Goal: Navigation & Orientation: Find specific page/section

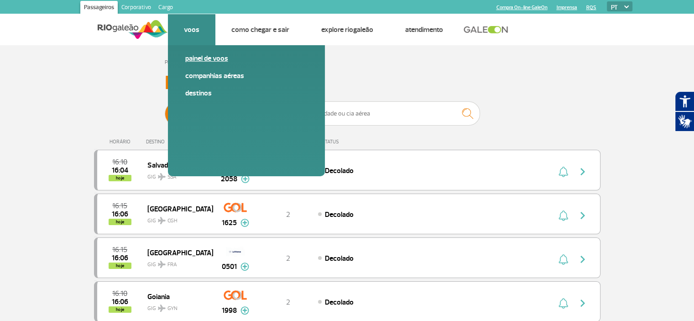
click at [205, 61] on link "Painel de voos" at bounding box center [246, 58] width 122 height 10
click at [204, 57] on link "Painel de voos" at bounding box center [246, 58] width 122 height 10
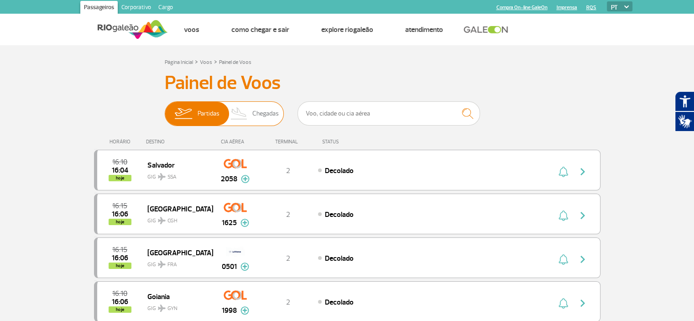
click at [266, 114] on span "Chegadas" at bounding box center [265, 114] width 26 height 24
click at [165, 109] on input "Partidas Chegadas" at bounding box center [165, 109] width 0 height 0
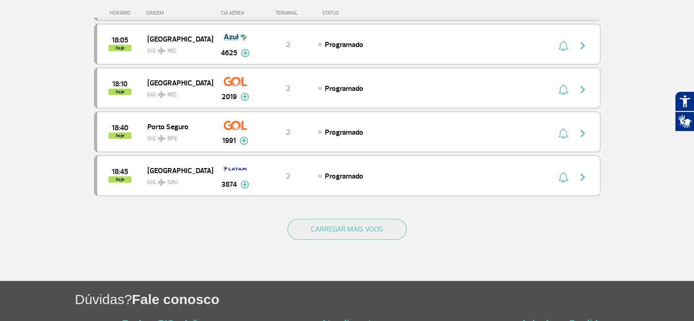
scroll to position [841, 0]
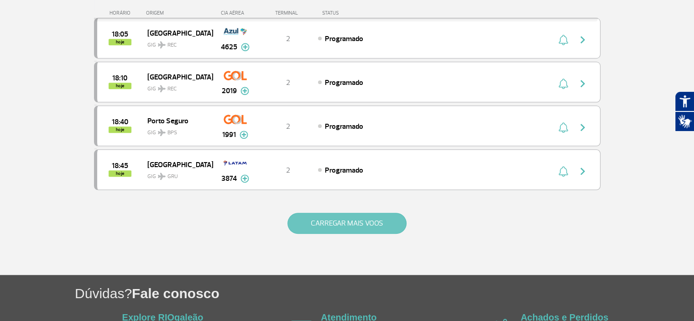
click at [341, 213] on button "CARREGAR MAIS VOOS" at bounding box center [346, 223] width 119 height 21
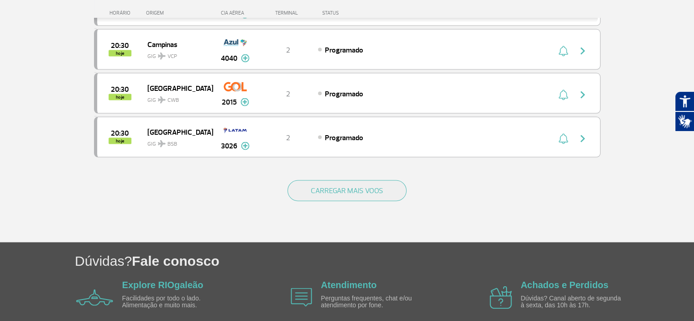
scroll to position [1776, 0]
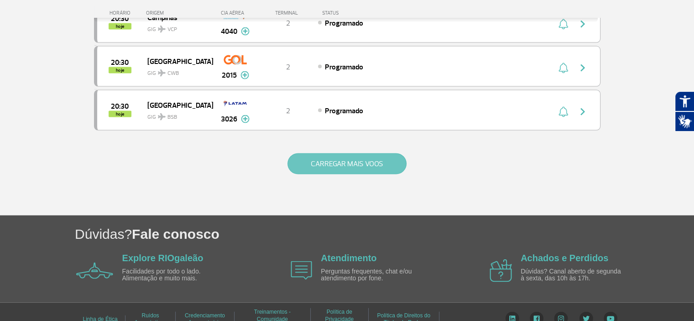
click at [357, 156] on button "CARREGAR MAIS VOOS" at bounding box center [346, 163] width 119 height 21
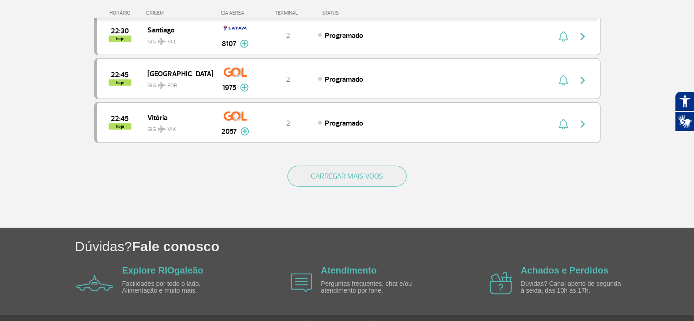
scroll to position [2638, 0]
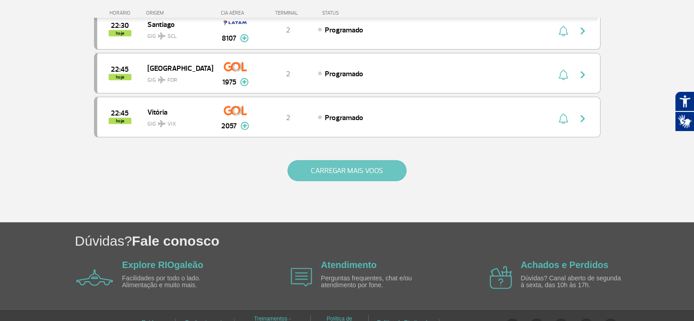
click at [376, 160] on button "CARREGAR MAIS VOOS" at bounding box center [346, 170] width 119 height 21
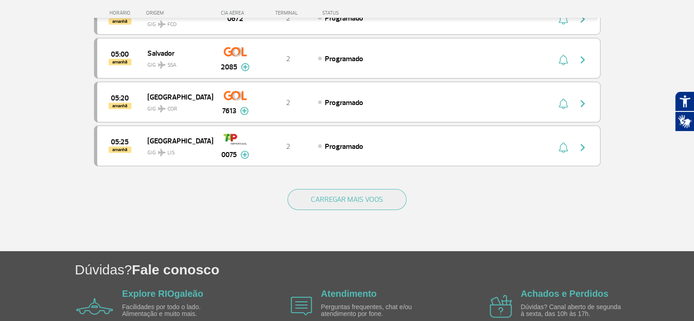
scroll to position [3491, 0]
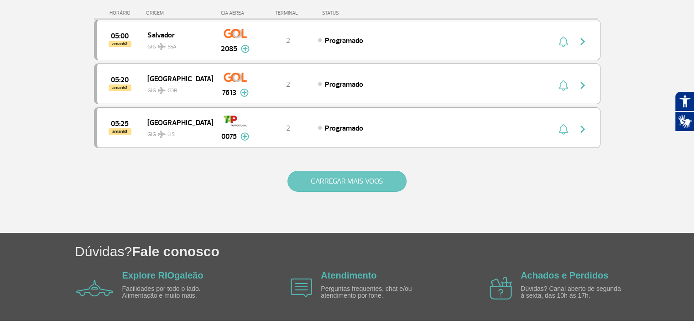
click at [362, 171] on button "CARREGAR MAIS VOOS" at bounding box center [346, 181] width 119 height 21
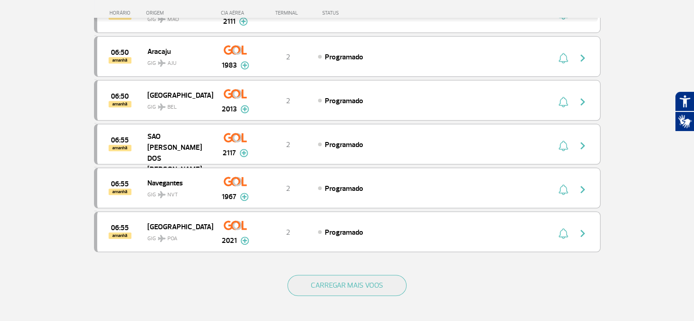
scroll to position [4330, 0]
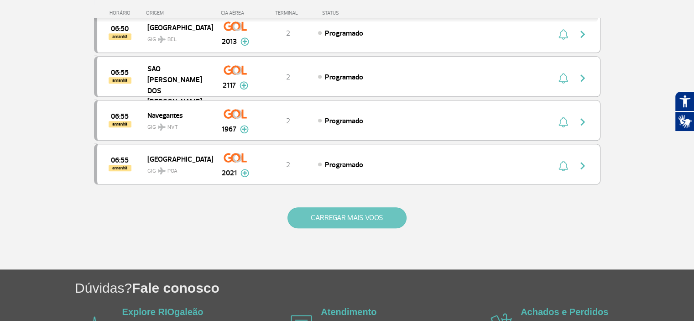
click at [362, 207] on button "CARREGAR MAIS VOOS" at bounding box center [346, 217] width 119 height 21
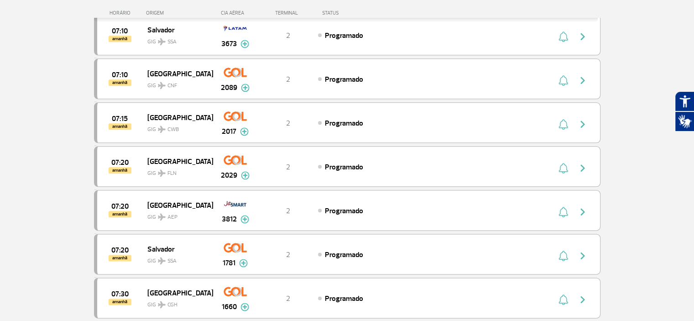
scroll to position [5231, 0]
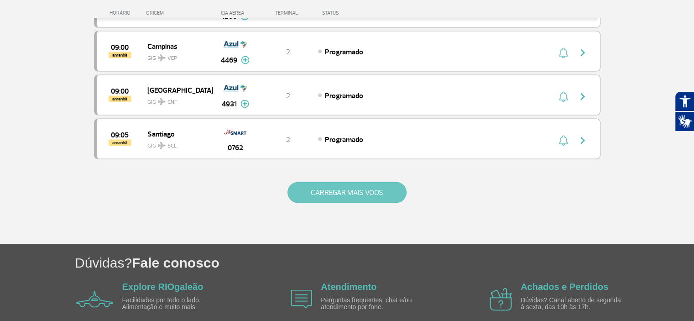
click at [342, 182] on button "CARREGAR MAIS VOOS" at bounding box center [346, 192] width 119 height 21
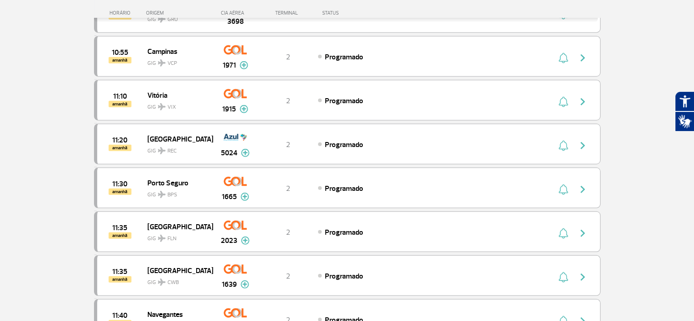
scroll to position [6099, 0]
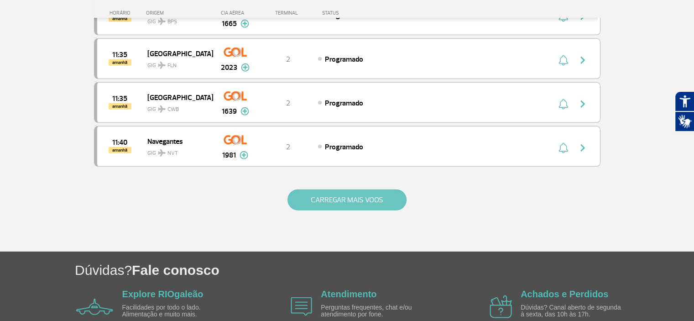
click at [356, 189] on button "CARREGAR MAIS VOOS" at bounding box center [346, 199] width 119 height 21
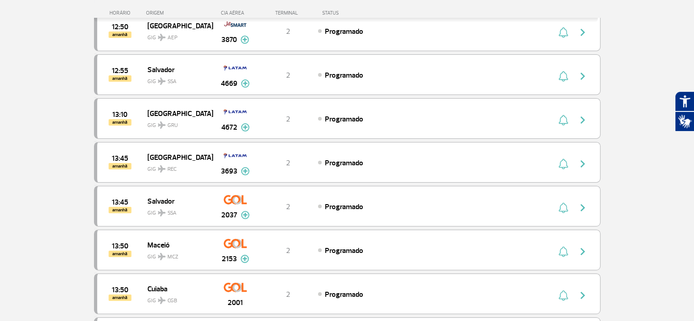
scroll to position [6837, 0]
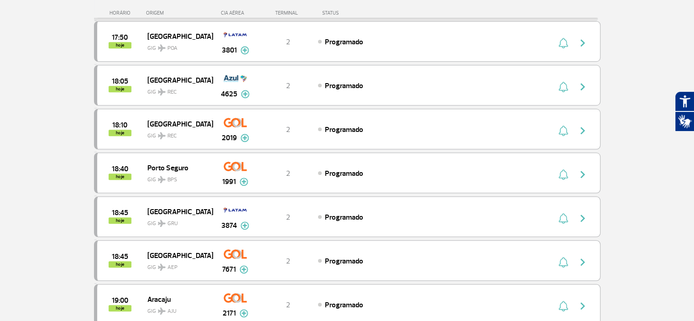
scroll to position [0, 0]
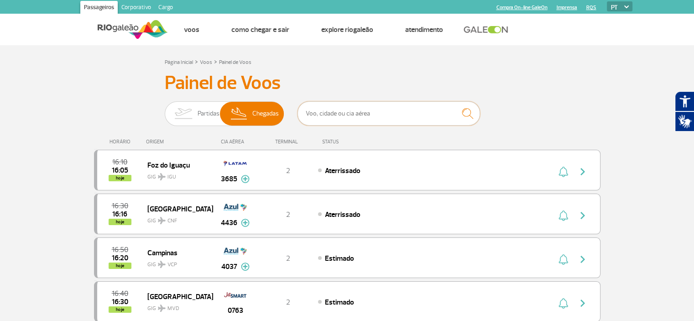
click at [357, 116] on input "text" at bounding box center [388, 113] width 182 height 24
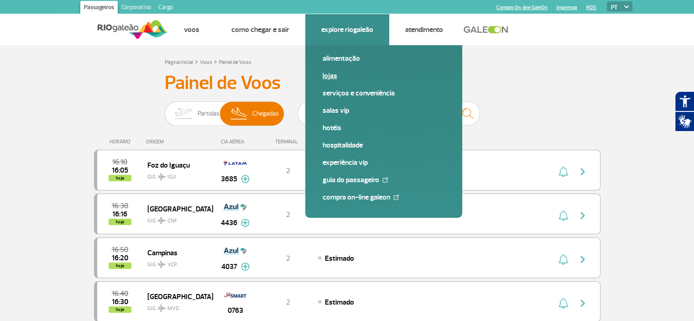
click at [327, 75] on link "Lojas" at bounding box center [383, 76] width 122 height 10
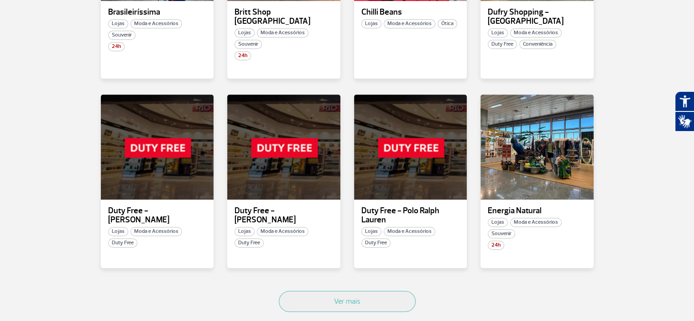
scroll to position [483, 0]
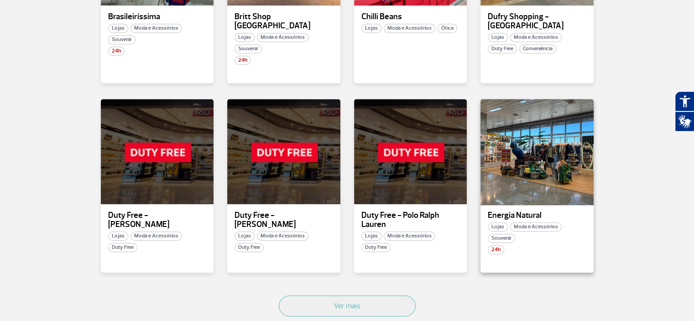
click at [533, 149] on div at bounding box center [536, 151] width 115 height 107
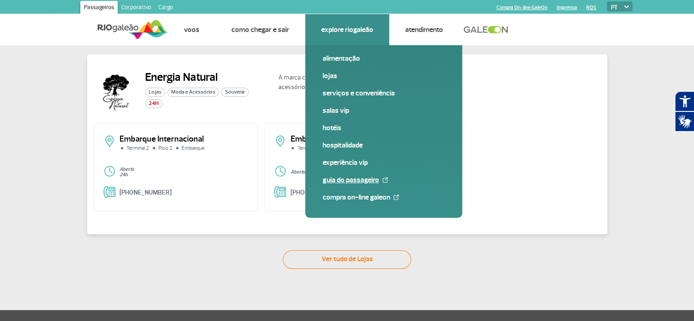
click at [364, 177] on link "Guia do Passageiro" at bounding box center [383, 180] width 122 height 10
